Goal: Find specific page/section: Find specific page/section

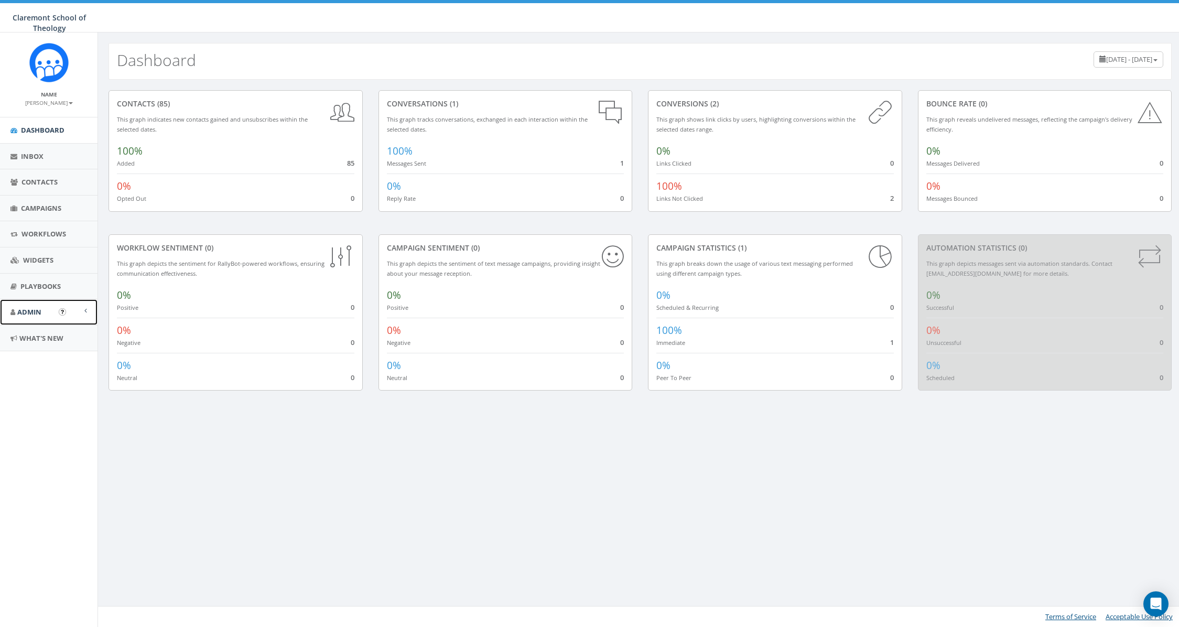
click at [57, 311] on link "Admin" at bounding box center [49, 312] width 98 height 26
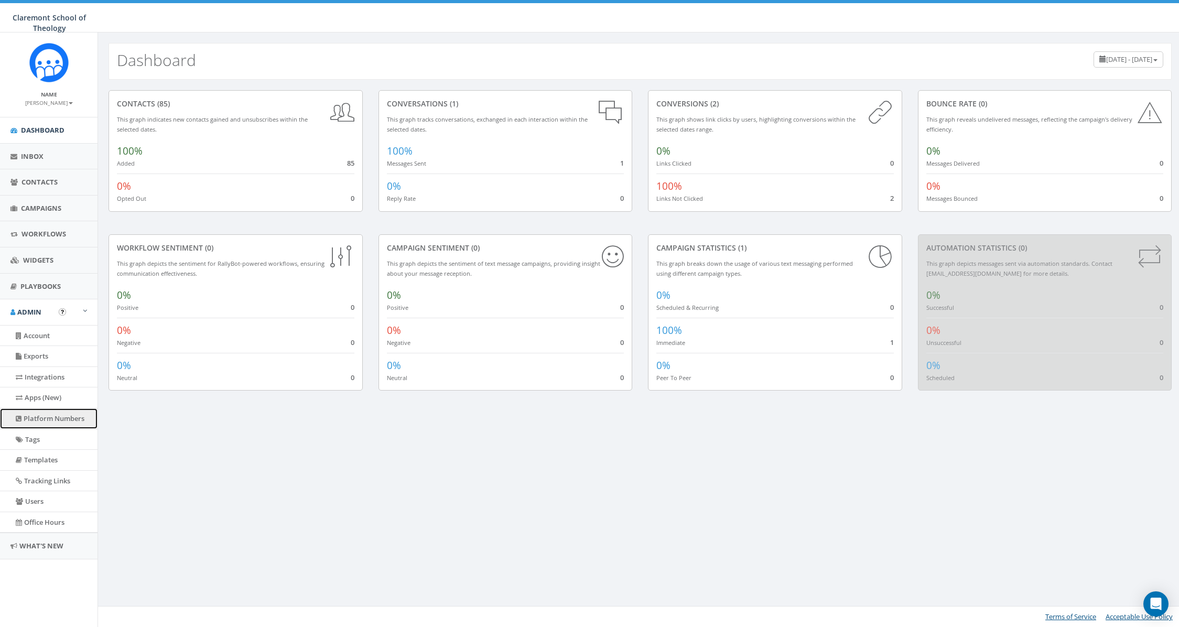
click at [52, 420] on link "Platform Numbers" at bounding box center [49, 418] width 98 height 20
